Goal: Browse casually: Explore the website without a specific task or goal

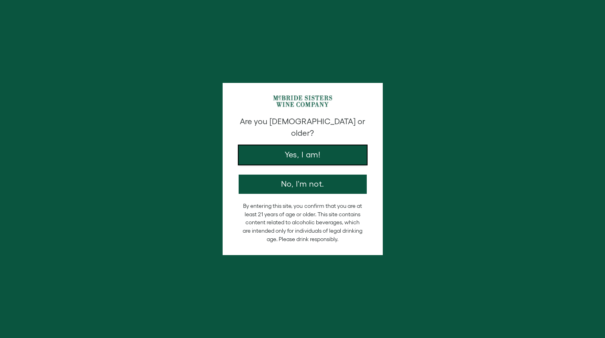
click at [292, 150] on button "Yes, I am!" at bounding box center [303, 154] width 128 height 19
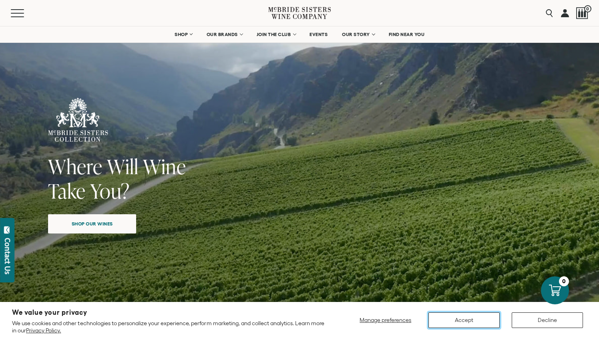
click at [471, 319] on button "Accept" at bounding box center [463, 320] width 71 height 16
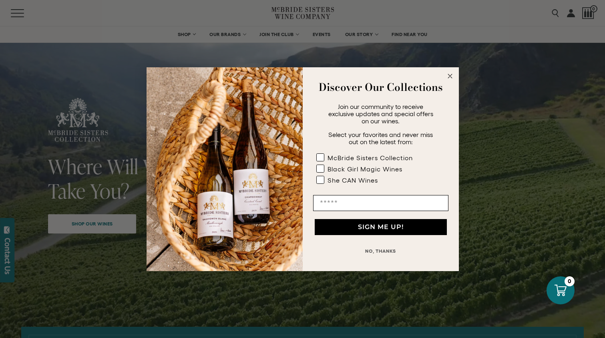
click at [450, 77] on circle "Close dialog" at bounding box center [449, 75] width 9 height 9
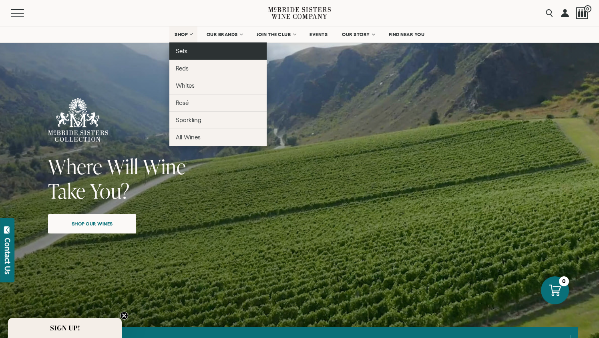
click at [180, 53] on span "Sets" at bounding box center [182, 51] width 12 height 7
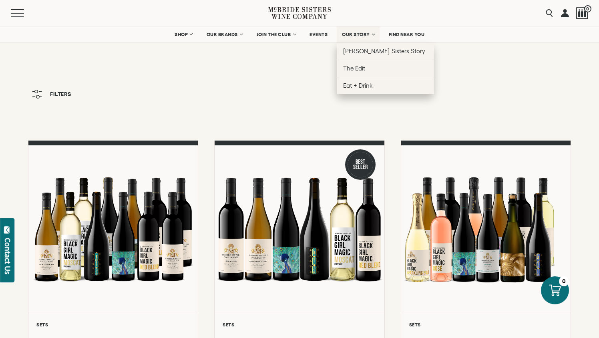
click at [367, 33] on span "OUR STORY" at bounding box center [356, 35] width 28 height 6
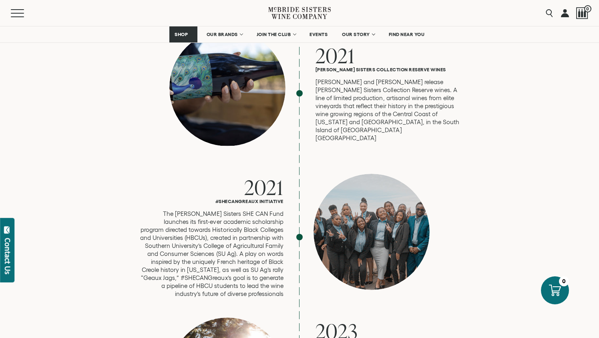
scroll to position [1968, 0]
